Goal: Information Seeking & Learning: Understand process/instructions

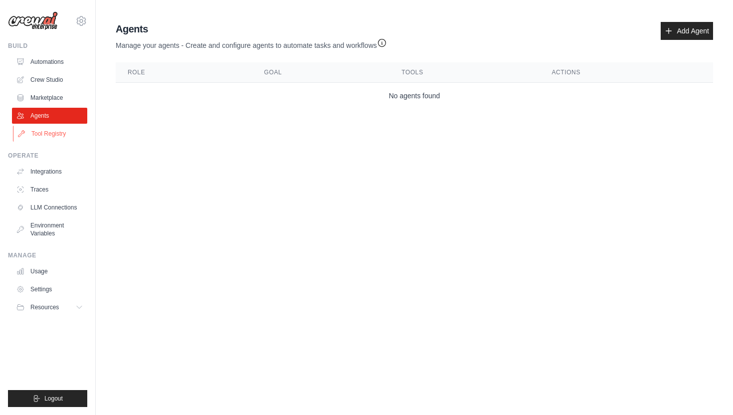
click at [56, 139] on link "Tool Registry" at bounding box center [50, 134] width 75 height 16
click at [41, 97] on link "Marketplace" at bounding box center [50, 98] width 75 height 16
click at [40, 61] on link "Automations" at bounding box center [50, 62] width 75 height 16
click at [384, 42] on icon "button" at bounding box center [382, 42] width 10 height 10
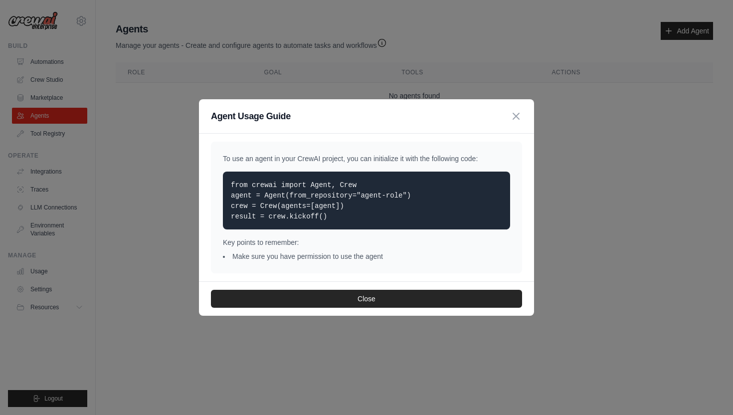
click at [350, 216] on p "from crewai import Agent, Crew agent = Agent(from_repository="agent-role") crew…" at bounding box center [366, 200] width 271 height 42
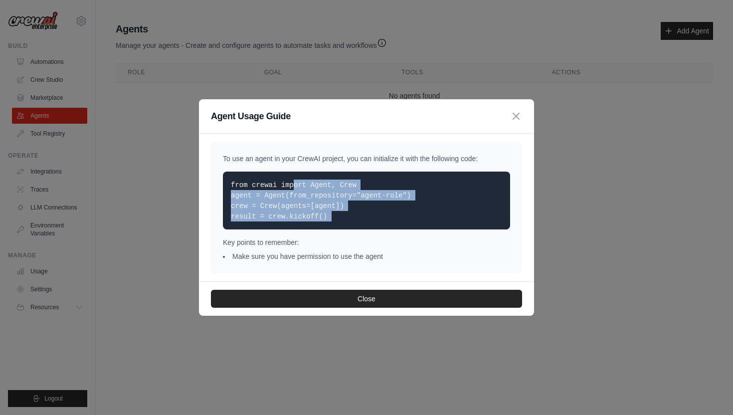
drag, startPoint x: 350, startPoint y: 216, endPoint x: 203, endPoint y: 179, distance: 151.6
click at [203, 180] on div "To use an agent in your CrewAI project, you can initialize it with the followin…" at bounding box center [366, 208] width 335 height 148
click at [306, 202] on code "from crewai import Agent, Crew agent = Agent(from_repository="agent-role") crew…" at bounding box center [321, 200] width 180 height 39
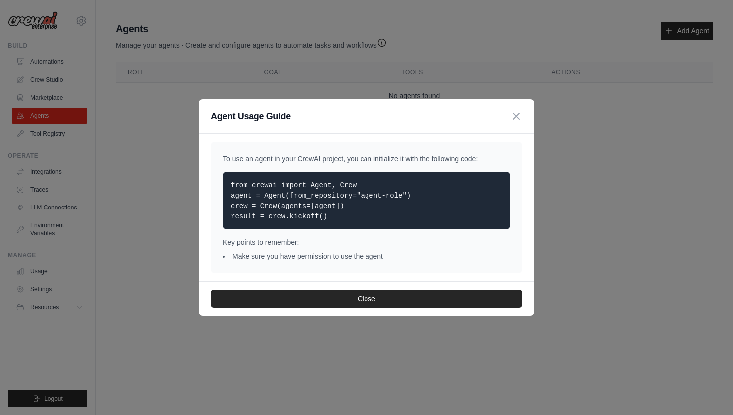
click at [306, 202] on code "from crewai import Agent, Crew agent = Agent(from_repository="agent-role") crew…" at bounding box center [321, 200] width 180 height 39
click at [306, 221] on div "from crewai import Agent, Crew agent = Agent(from_repository="agent-role") crew…" at bounding box center [366, 200] width 287 height 58
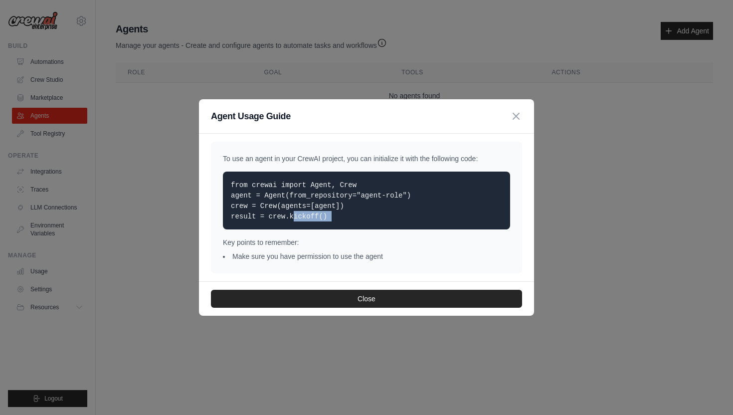
click at [306, 221] on div "from crewai import Agent, Crew agent = Agent(from_repository="agent-role") crew…" at bounding box center [366, 200] width 287 height 58
click at [304, 277] on div "To use an agent in your CrewAI project, you can initialize it with the followin…" at bounding box center [366, 208] width 335 height 148
click at [309, 251] on li "Make sure you have permission to use the agent" at bounding box center [366, 256] width 287 height 10
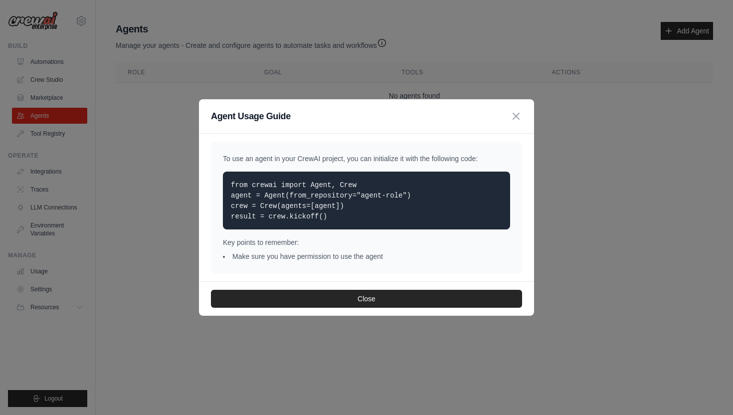
click at [295, 237] on p "Key points to remember:" at bounding box center [366, 242] width 287 height 10
click at [516, 117] on icon "button" at bounding box center [516, 116] width 6 height 6
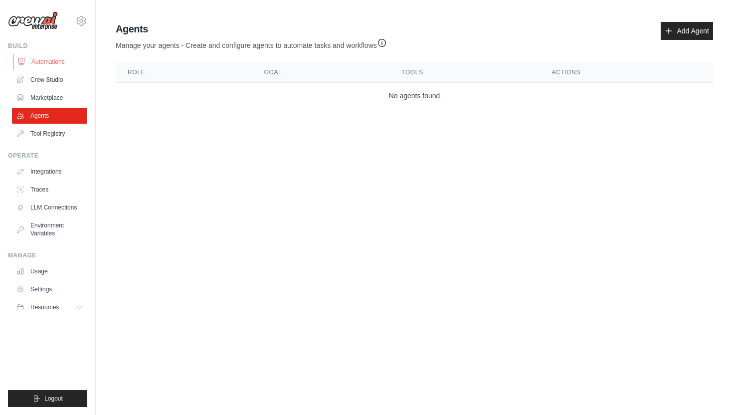
click at [58, 65] on link "Automations" at bounding box center [50, 62] width 75 height 16
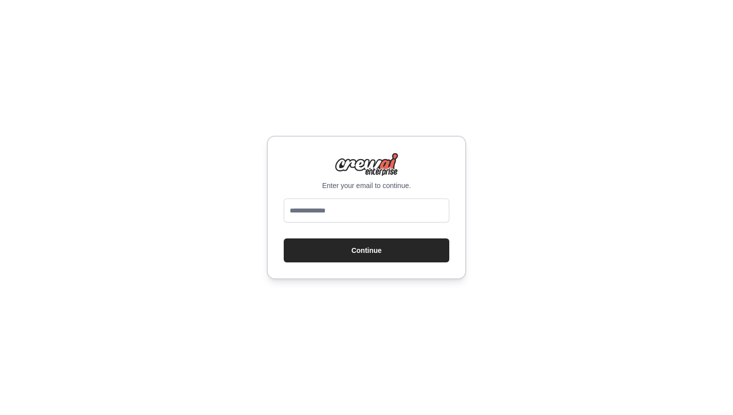
click at [319, 181] on p "Enter your email to continue." at bounding box center [366, 185] width 165 height 10
